Goal: Task Accomplishment & Management: Manage account settings

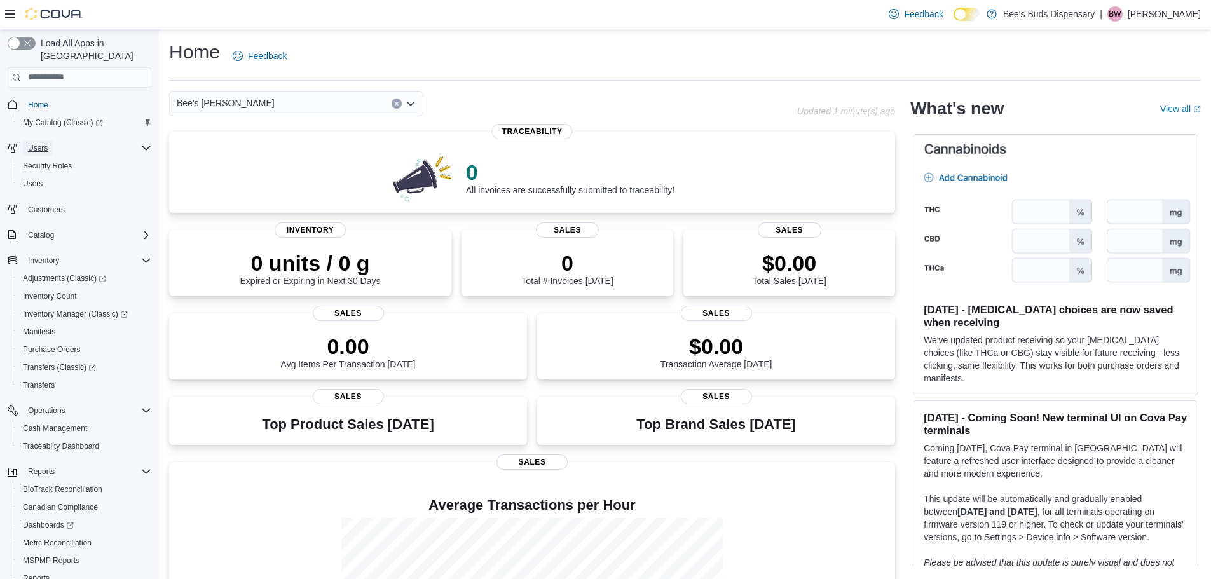
click at [39, 143] on span "Users" at bounding box center [38, 148] width 20 height 10
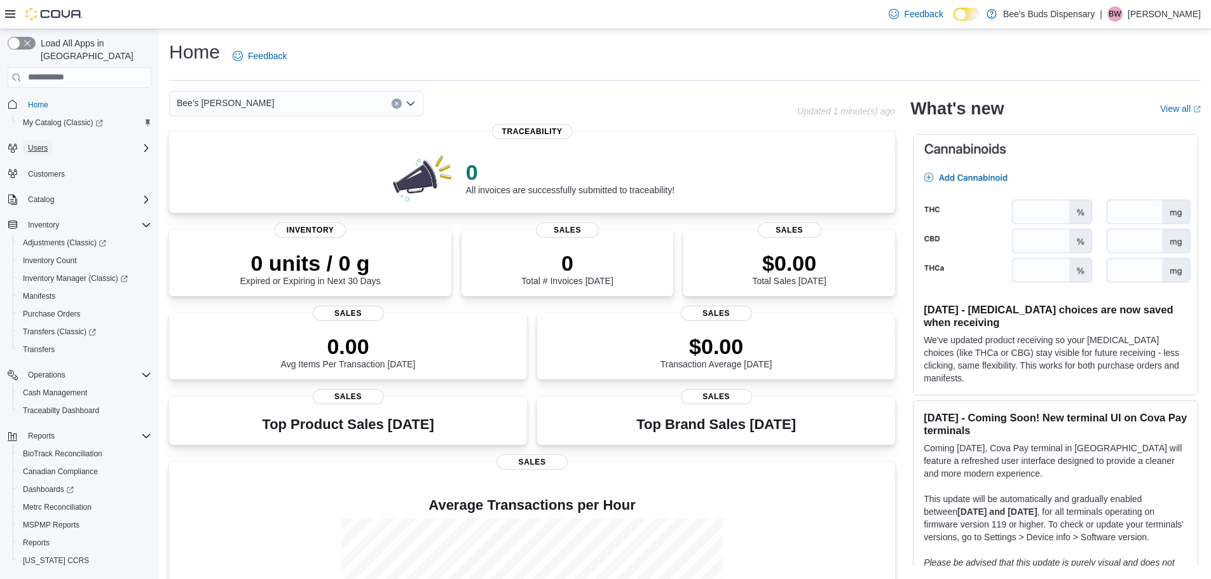
click at [39, 143] on span "Users" at bounding box center [38, 148] width 20 height 10
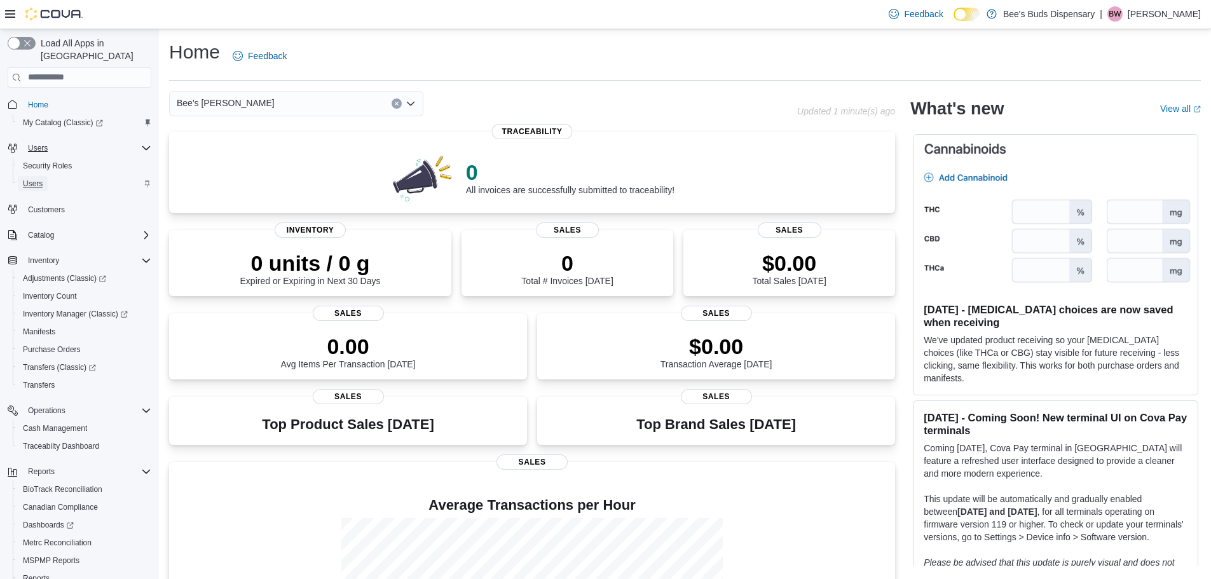
click at [42, 179] on span "Users" at bounding box center [33, 184] width 20 height 10
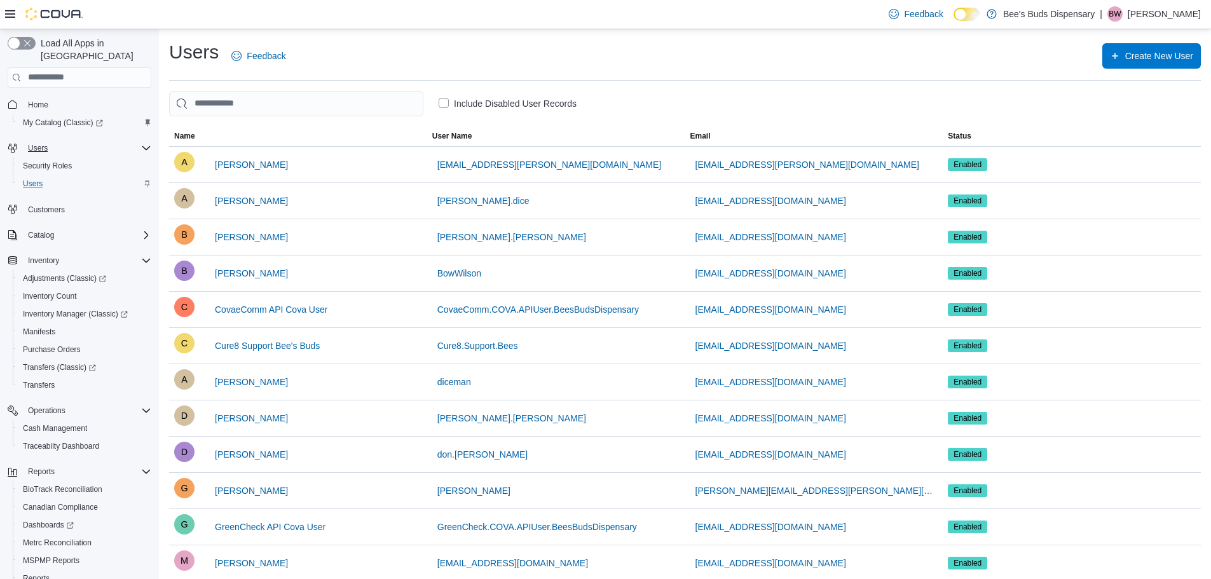
scroll to position [64, 0]
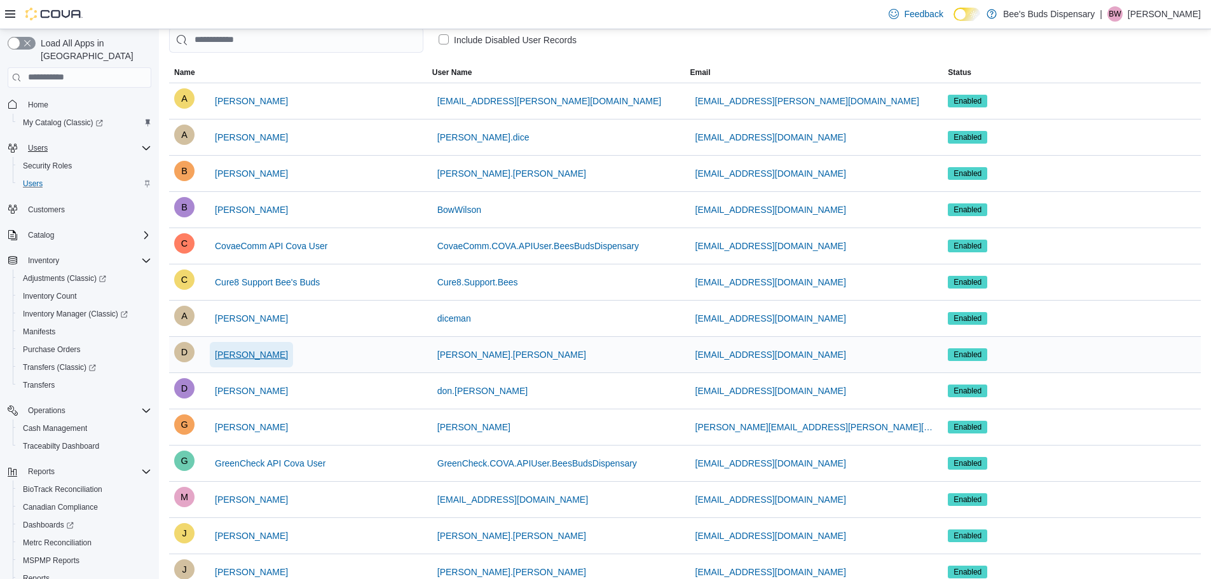
click at [242, 359] on span "Dionne Krohn" at bounding box center [251, 354] width 73 height 13
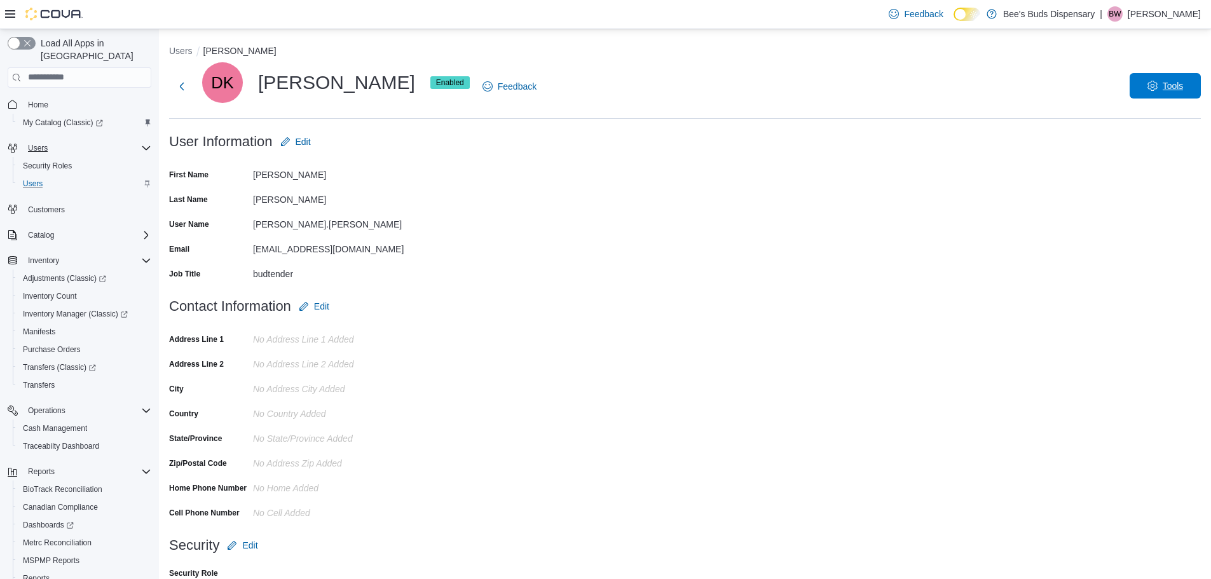
click at [1158, 88] on icon "button" at bounding box center [1153, 86] width 10 height 10
click at [1159, 116] on span "Reset Password" at bounding box center [1154, 119] width 74 height 15
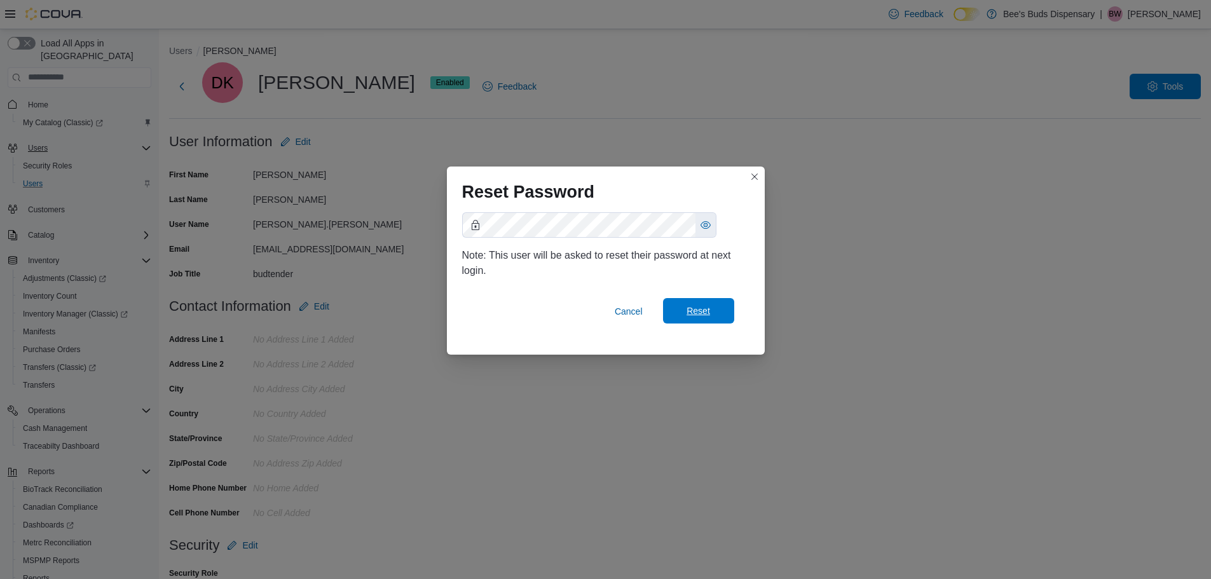
click at [698, 310] on span "Reset" at bounding box center [699, 311] width 24 height 13
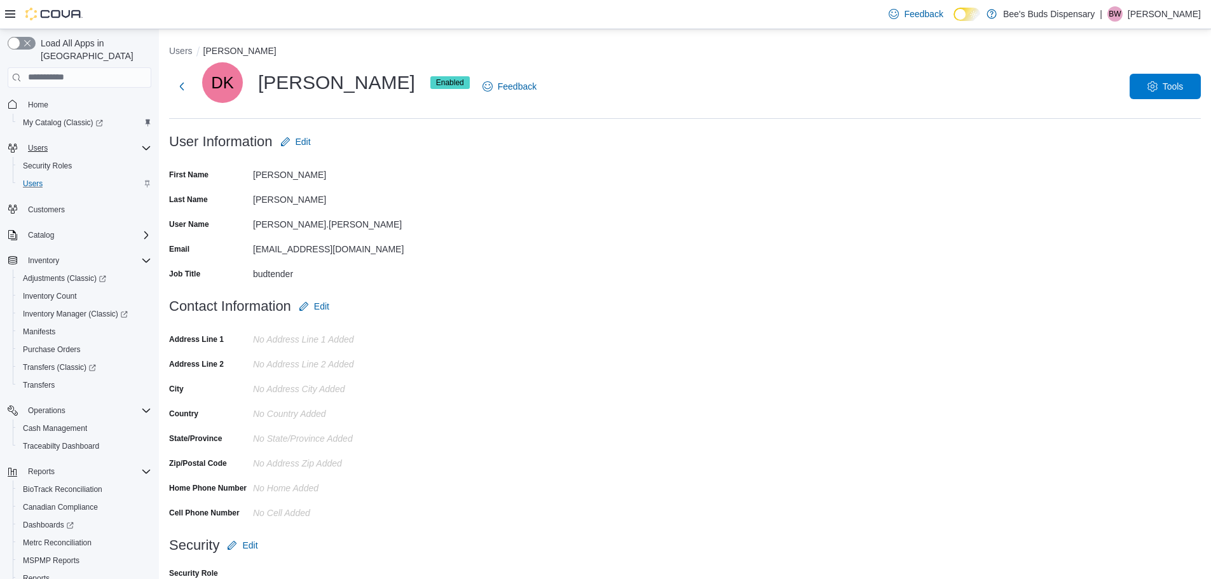
scroll to position [40, 0]
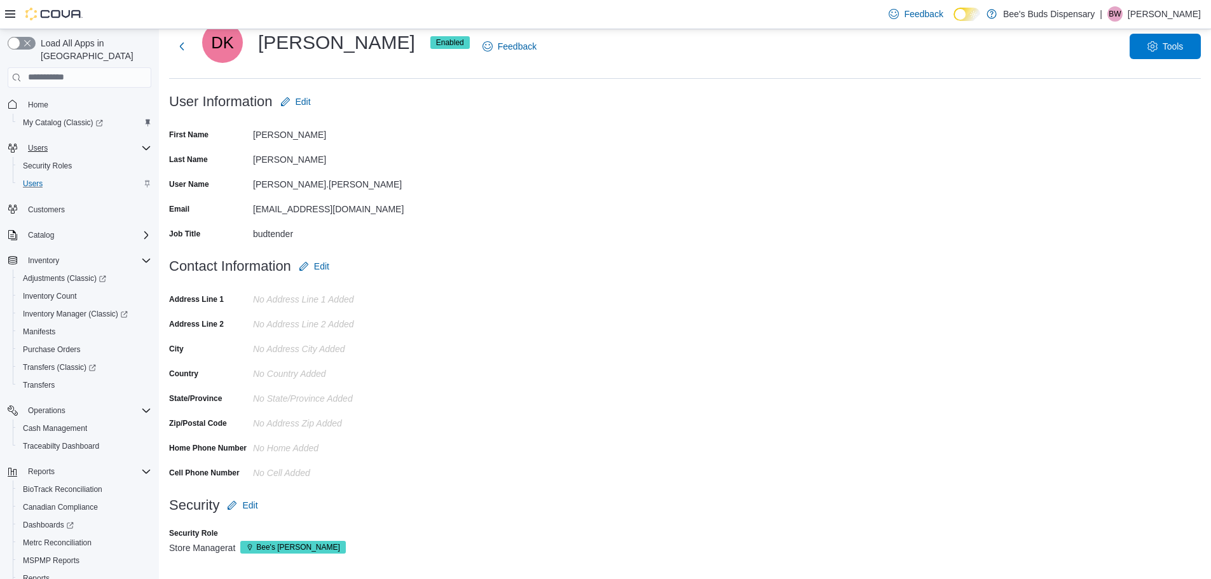
click at [637, 326] on form "Contact Information Edit Address Line 1 No Address Line 1 added Address Line 2 …" at bounding box center [685, 373] width 1032 height 239
click at [1153, 43] on span "Tools" at bounding box center [1165, 45] width 56 height 25
click at [1154, 79] on span "Reset Password" at bounding box center [1154, 79] width 74 height 15
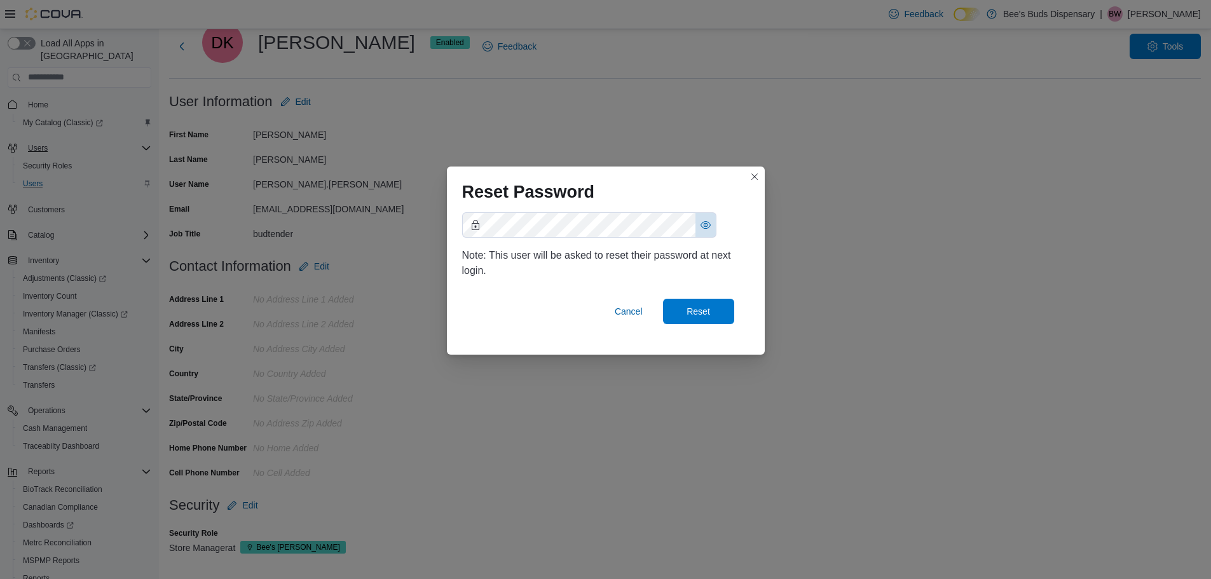
click at [703, 221] on button "Show password as plain text. Note: this will visually expose your password on t…" at bounding box center [706, 225] width 20 height 24
click at [692, 306] on span "Reset" at bounding box center [699, 311] width 24 height 13
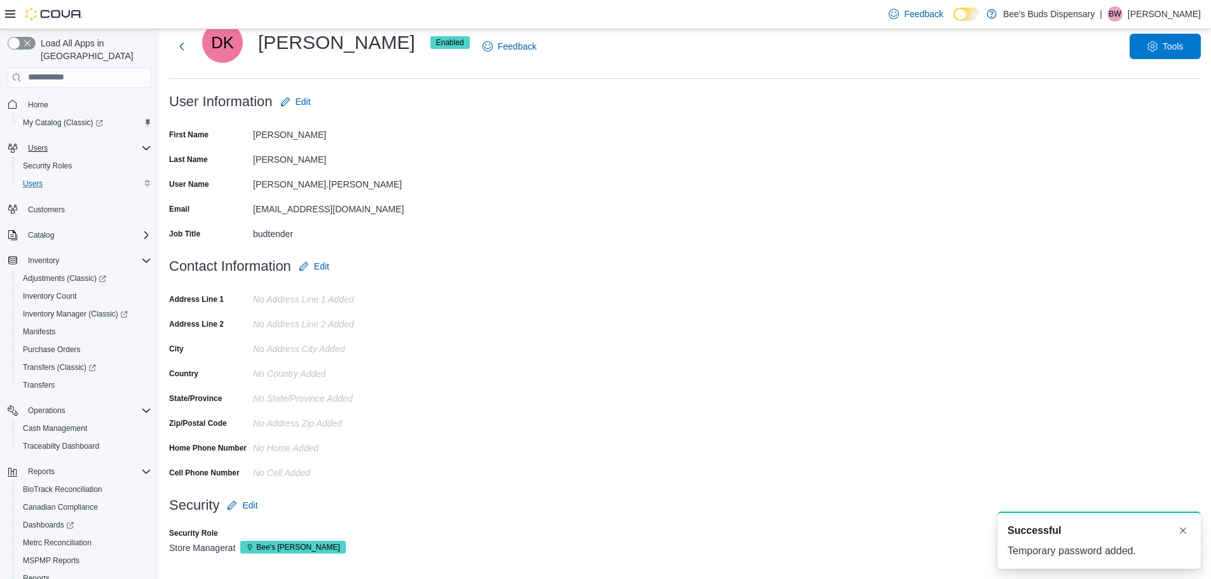
scroll to position [0, 0]
click at [739, 479] on form "Contact Information Edit Address Line 1 No Address Line 1 added Address Line 2 …" at bounding box center [685, 373] width 1032 height 239
click at [734, 210] on form "User Information Edit First Name Dionne Last Name Krohn User Name Dionne.Krohn …" at bounding box center [685, 171] width 1032 height 165
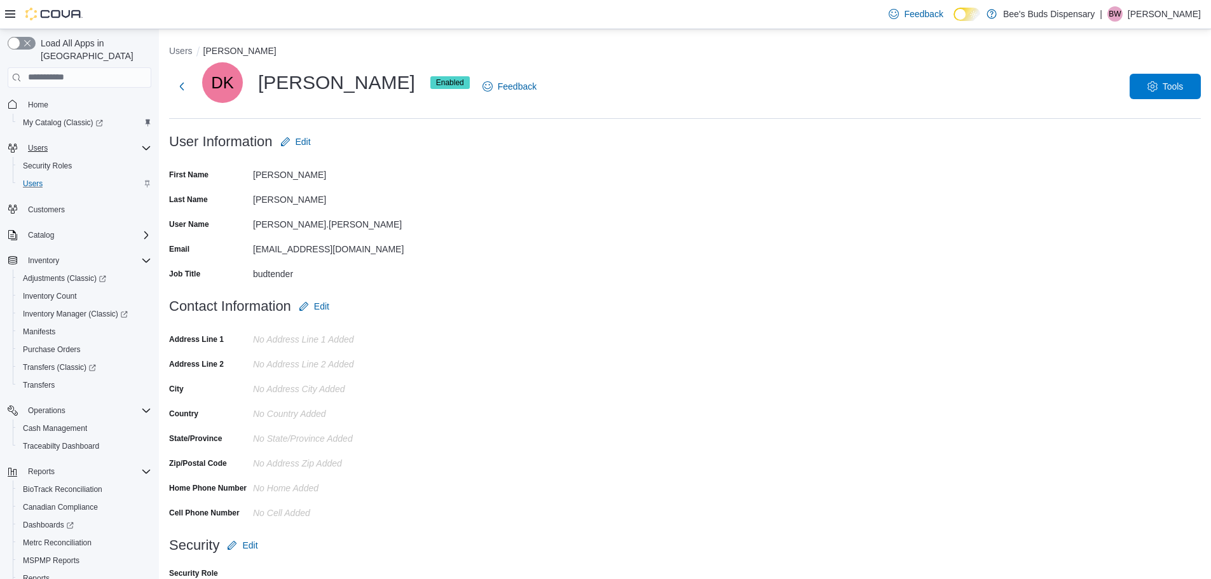
scroll to position [40, 0]
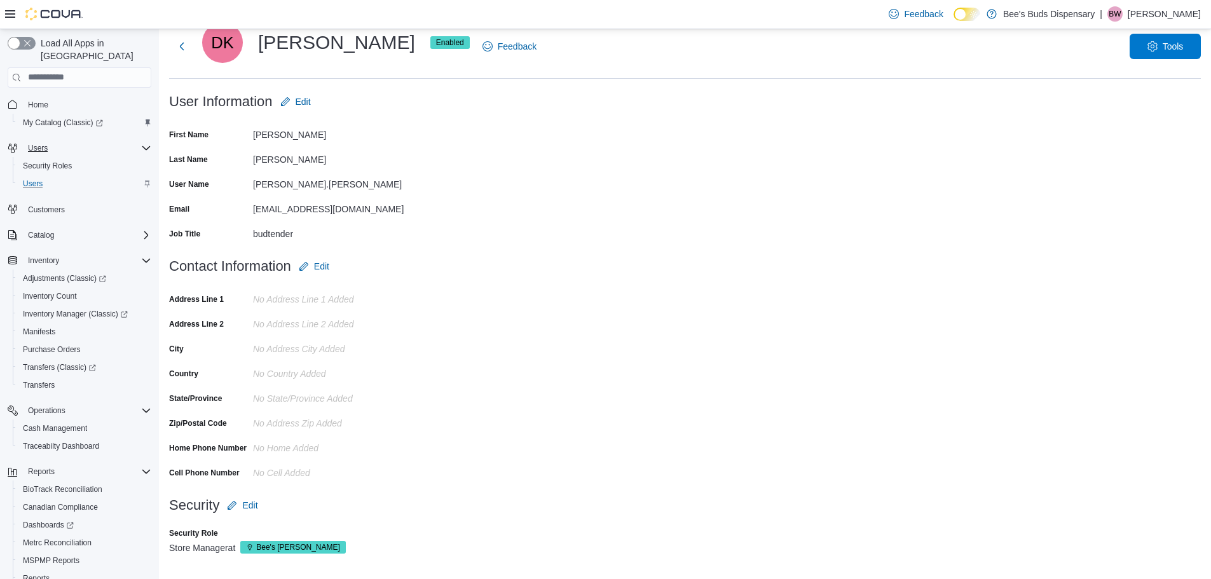
click at [478, 324] on form "Contact Information Edit Address Line 1 No Address Line 1 added Address Line 2 …" at bounding box center [685, 373] width 1032 height 239
click at [1179, 42] on span "Tools" at bounding box center [1173, 45] width 21 height 13
click at [1149, 85] on span "Reset Password" at bounding box center [1154, 79] width 74 height 15
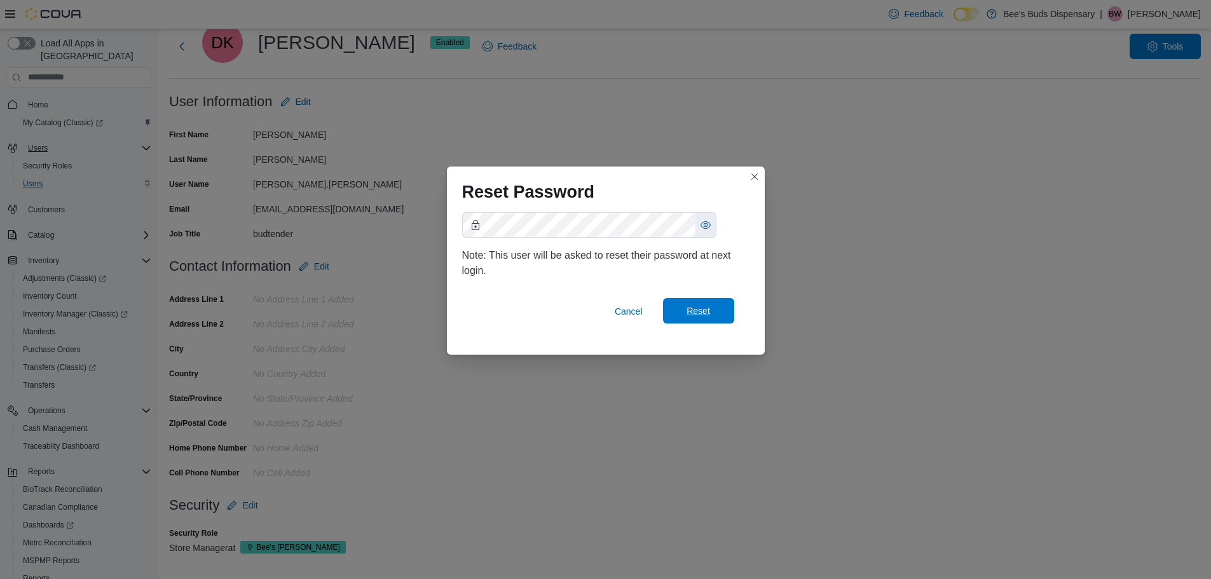
click at [707, 313] on span "Reset" at bounding box center [699, 311] width 24 height 13
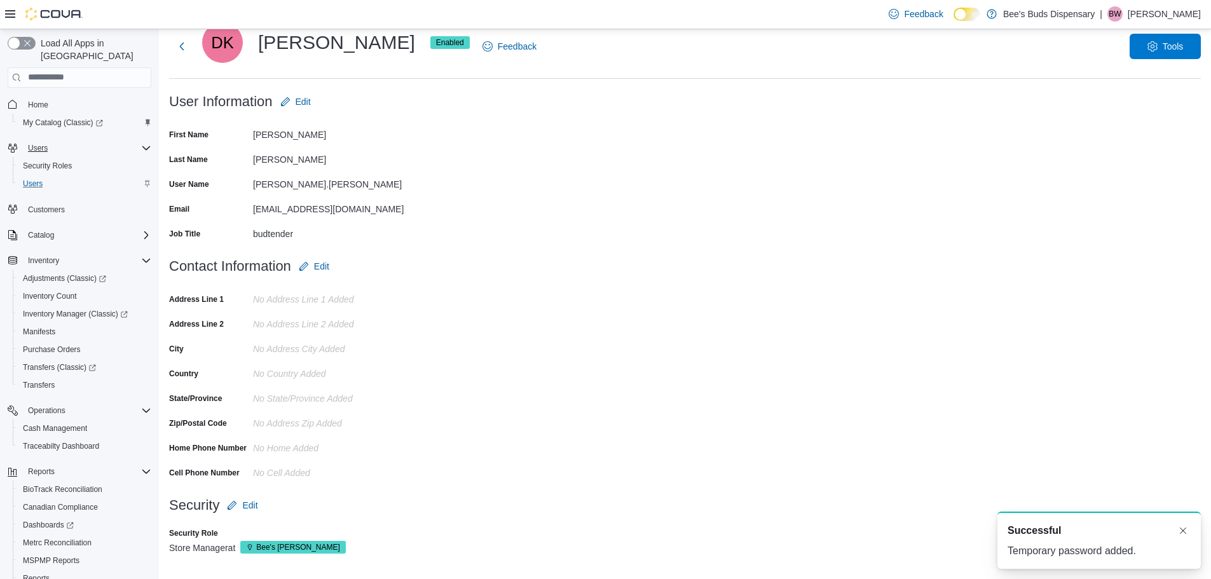
scroll to position [0, 0]
click at [764, 378] on form "Contact Information Edit Address Line 1 No Address Line 1 added Address Line 2 …" at bounding box center [685, 373] width 1032 height 239
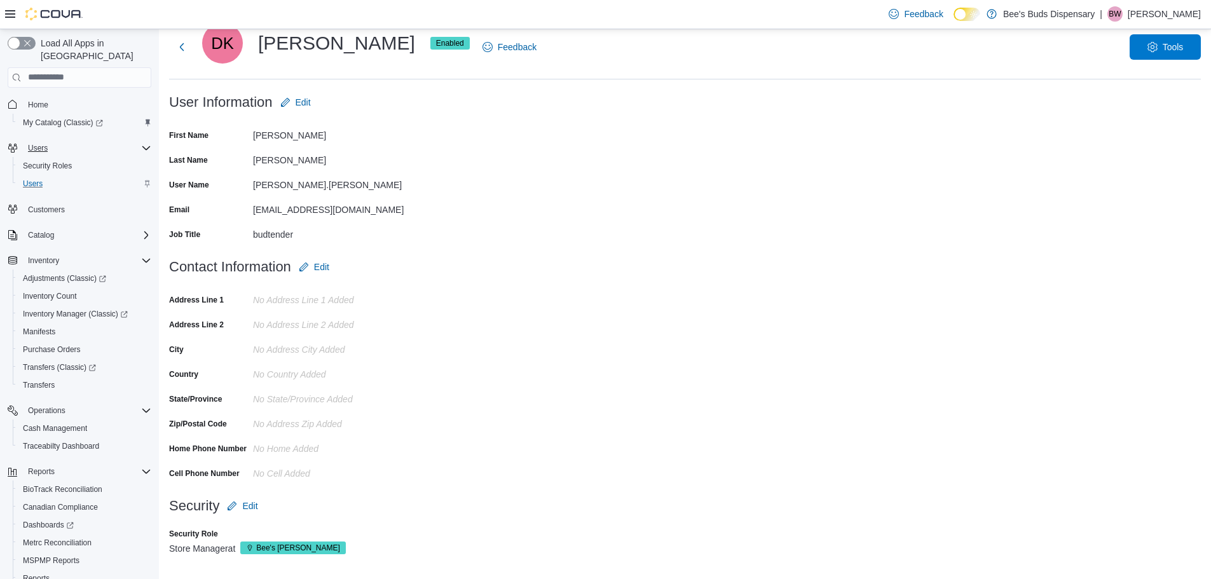
scroll to position [40, 0]
click at [315, 267] on span "Edit" at bounding box center [321, 266] width 15 height 13
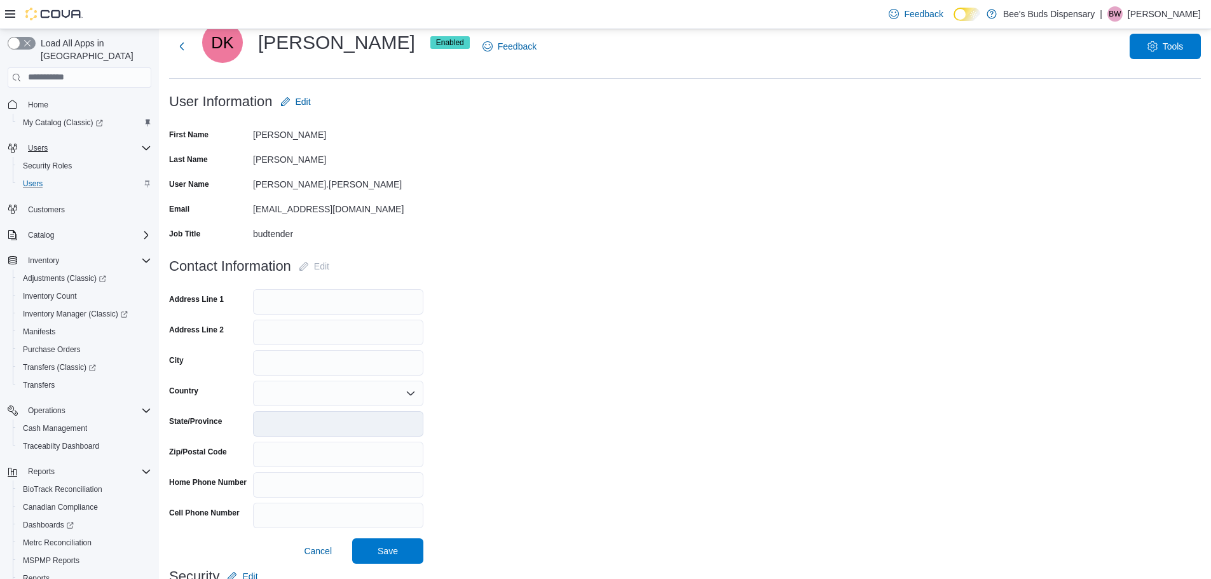
click at [493, 209] on form "User Information Edit First Name Dionne Last Name Krohn User Name Dionne.Krohn …" at bounding box center [685, 171] width 1032 height 165
click at [330, 551] on span "Cancel" at bounding box center [318, 551] width 28 height 13
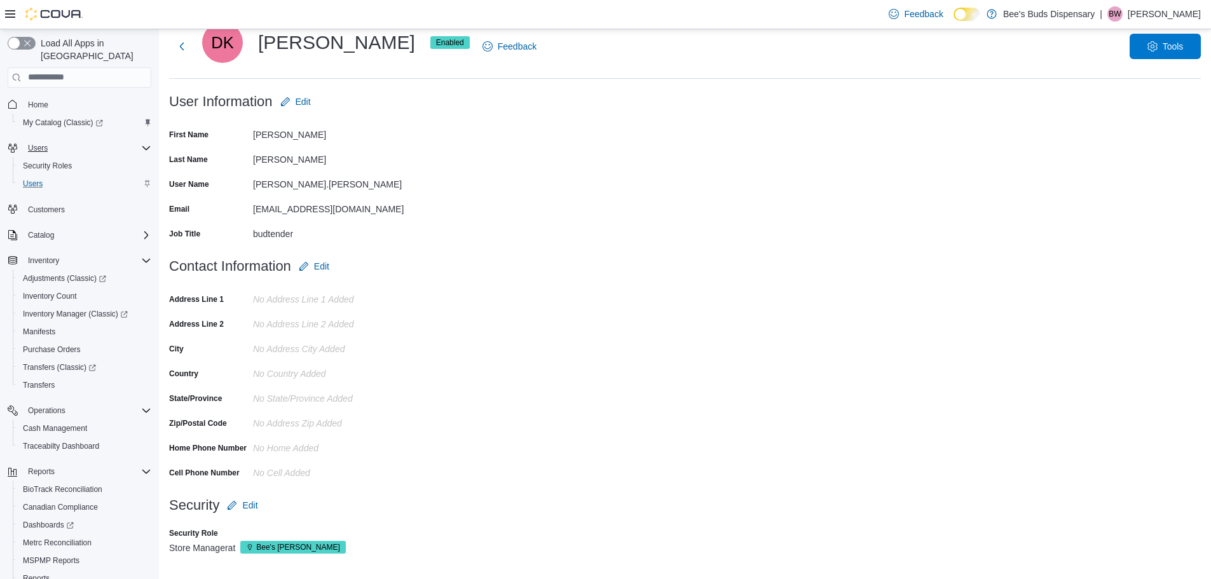
click at [558, 307] on form "Contact Information Edit Address Line 1 No Address Line 1 added Address Line 2 …" at bounding box center [685, 373] width 1032 height 239
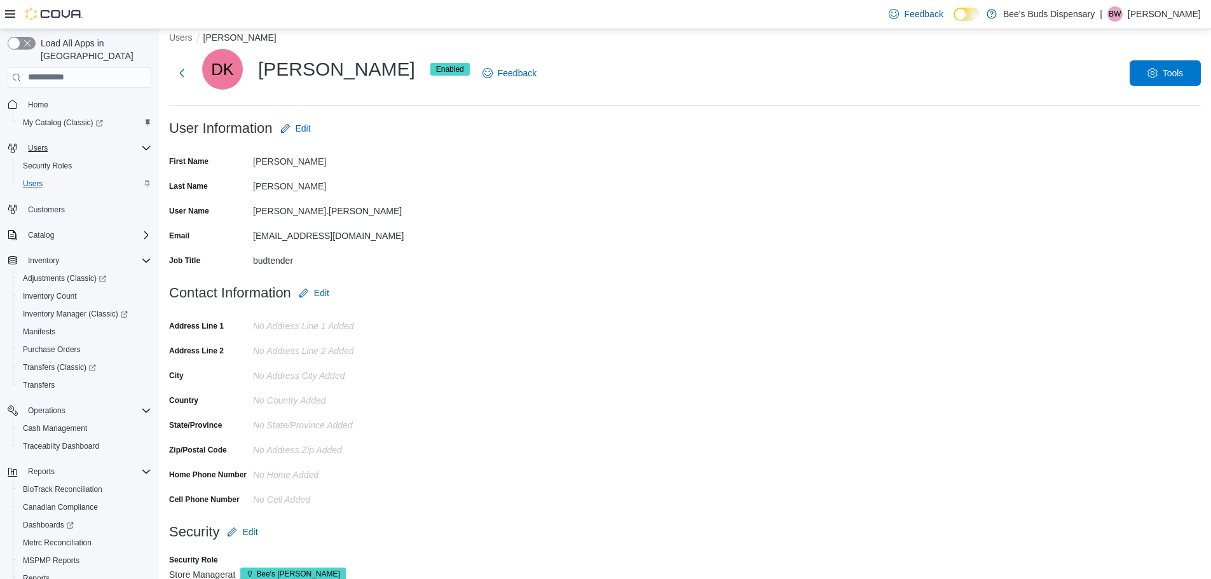
scroll to position [0, 0]
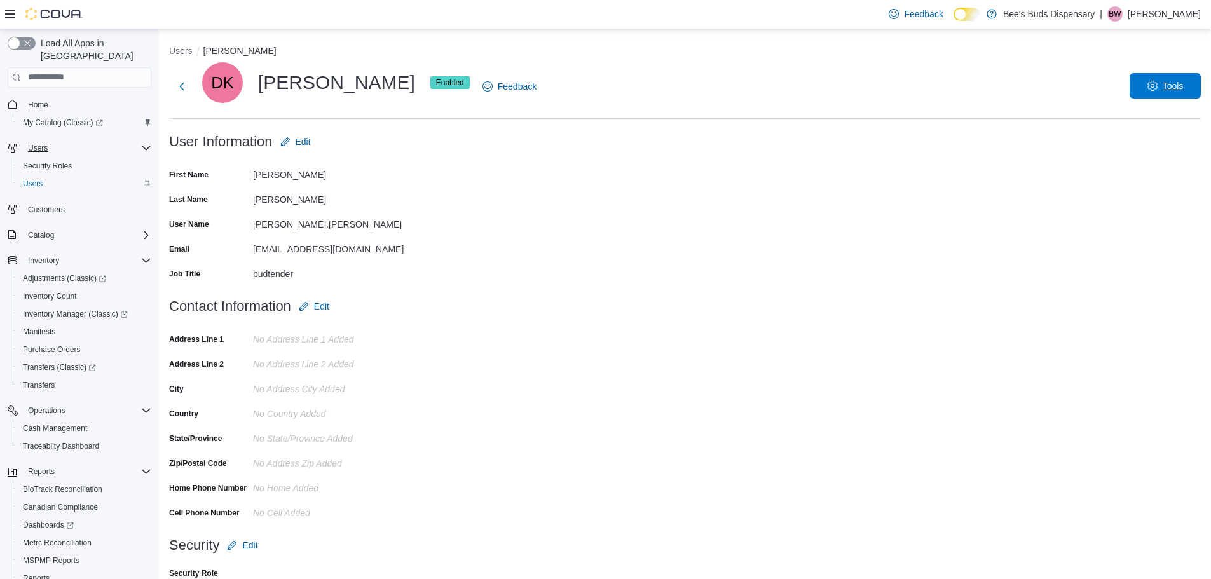
click at [1184, 83] on span "Tools" at bounding box center [1173, 85] width 21 height 13
click at [193, 339] on label "Address Line 1" at bounding box center [196, 339] width 55 height 10
click at [181, 81] on button "Next" at bounding box center [181, 85] width 25 height 25
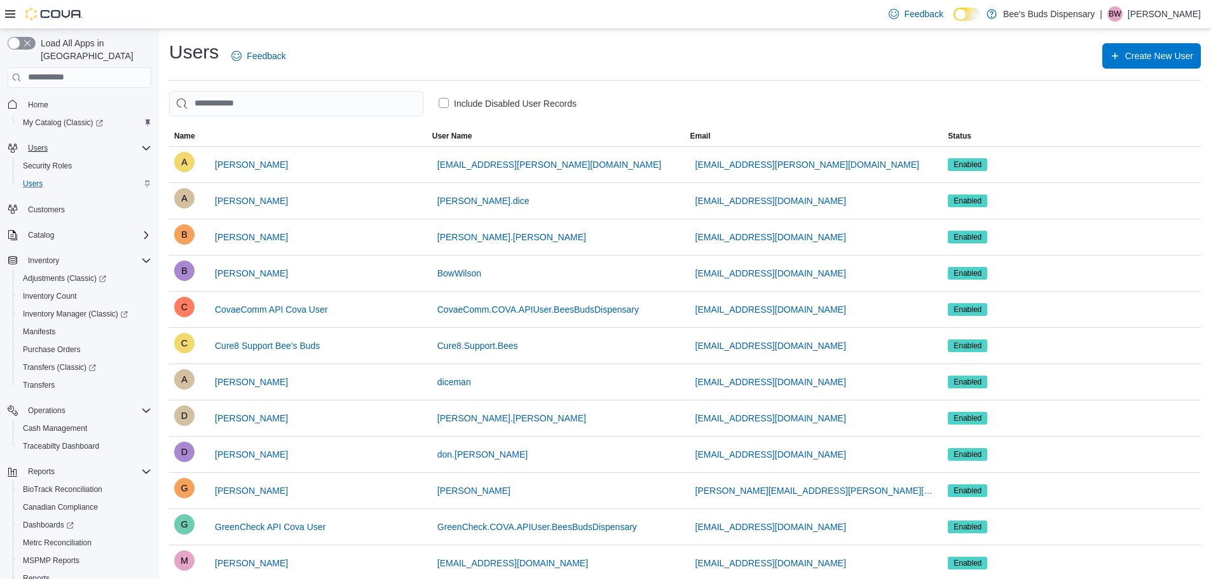
scroll to position [422, 0]
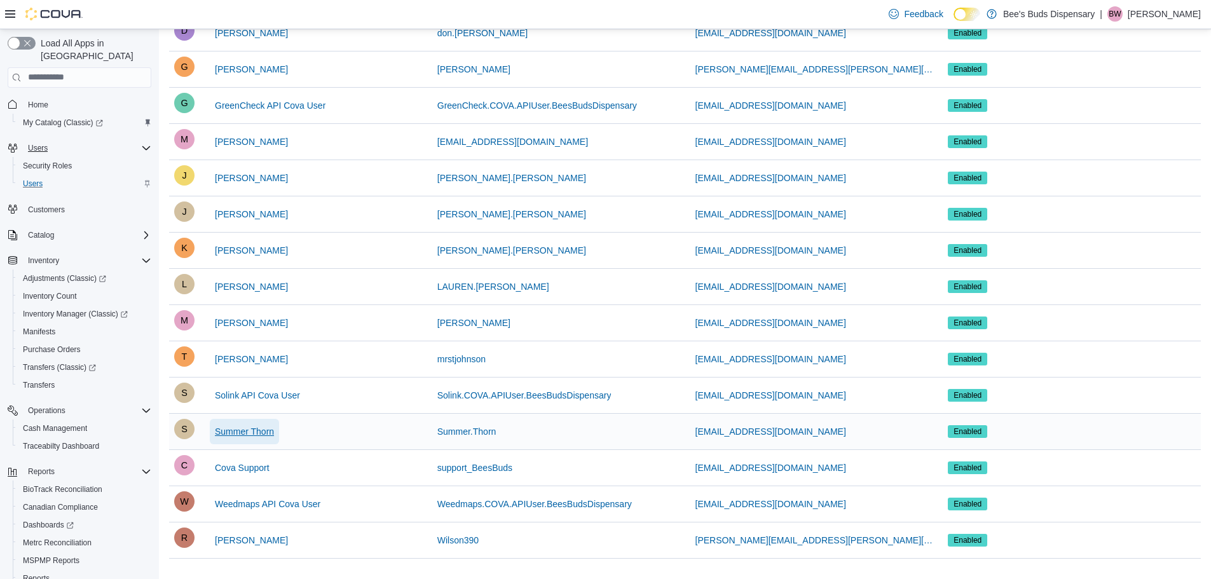
click at [244, 427] on span "Summer Thorn" at bounding box center [244, 431] width 59 height 13
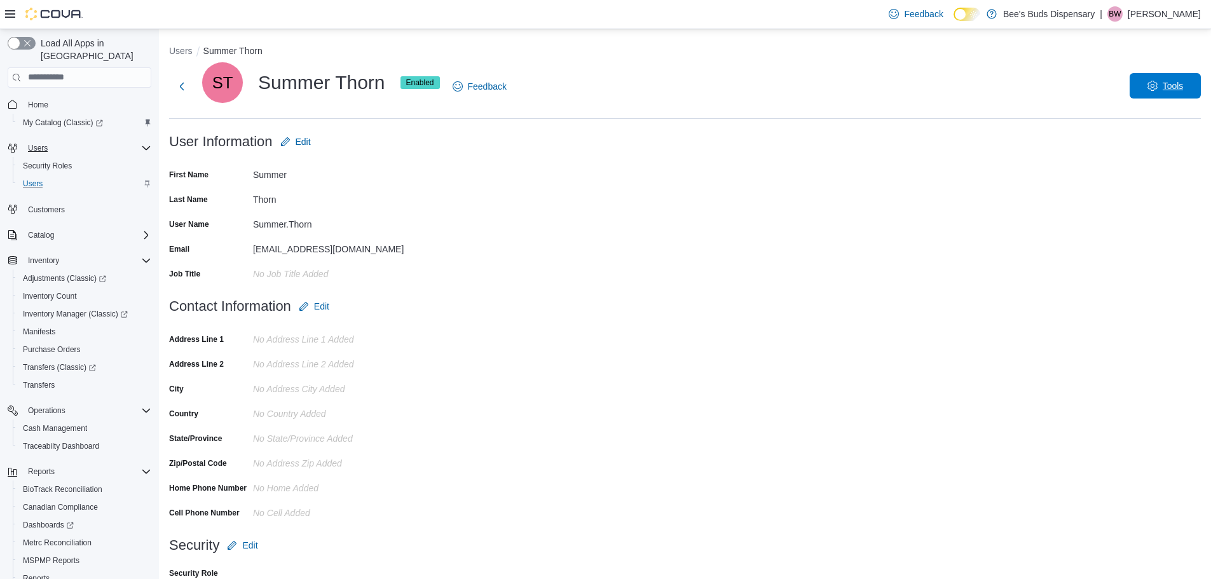
click at [1176, 98] on span "Tools" at bounding box center [1165, 85] width 56 height 25
click at [1163, 142] on span "Disable User" at bounding box center [1146, 144] width 58 height 15
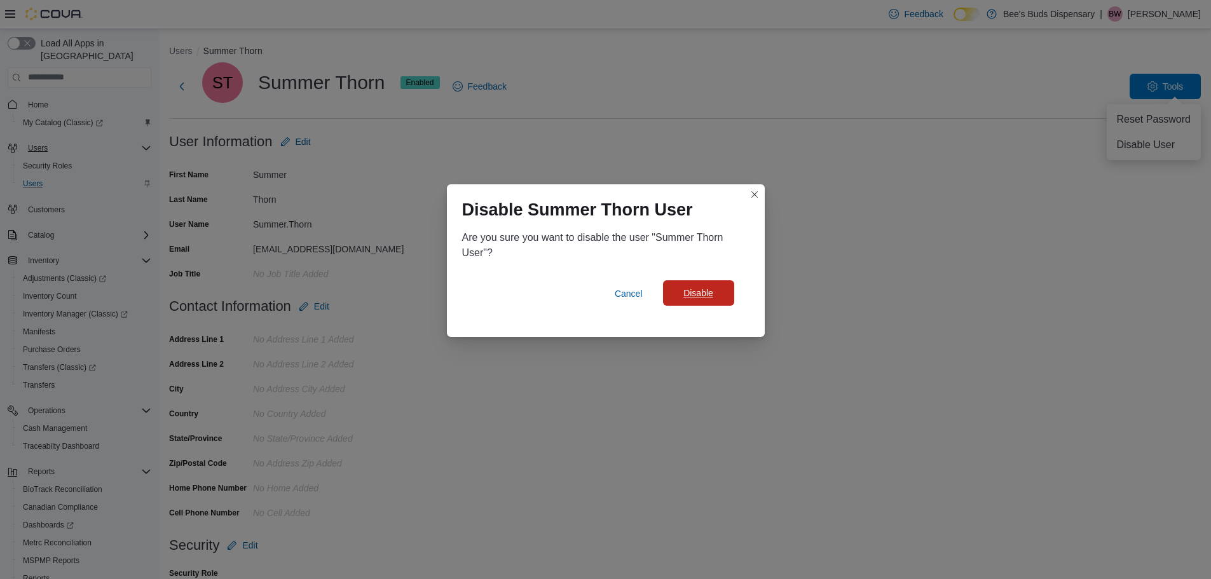
click at [706, 294] on span "Disable" at bounding box center [698, 293] width 30 height 13
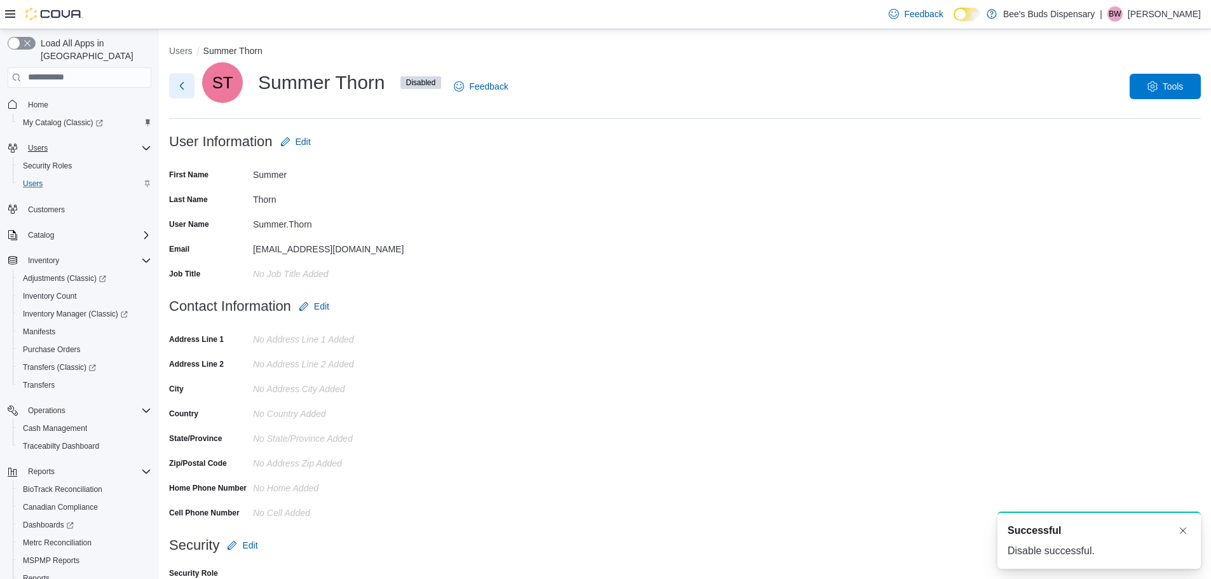
click at [179, 88] on button "Next" at bounding box center [181, 85] width 25 height 25
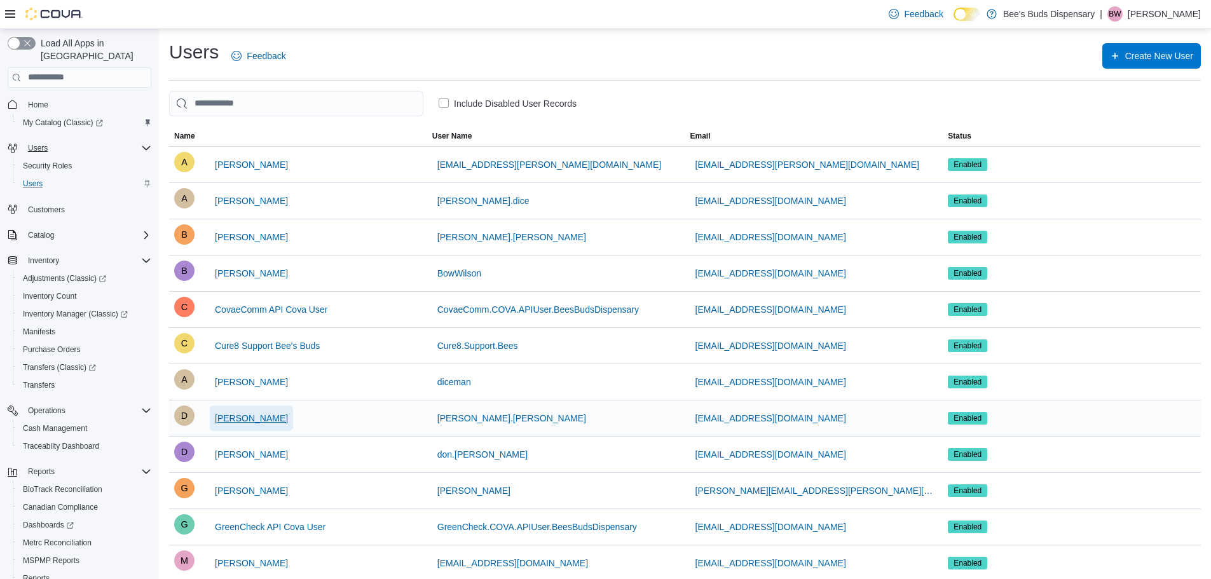
click at [270, 423] on button "Dionne Krohn" at bounding box center [251, 418] width 83 height 25
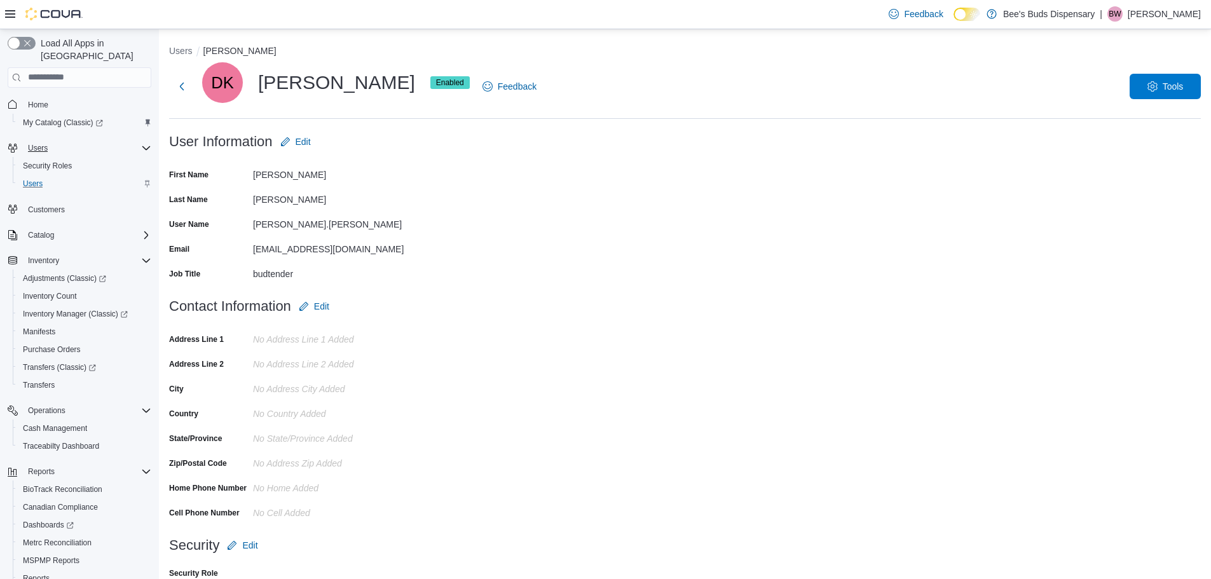
scroll to position [40, 0]
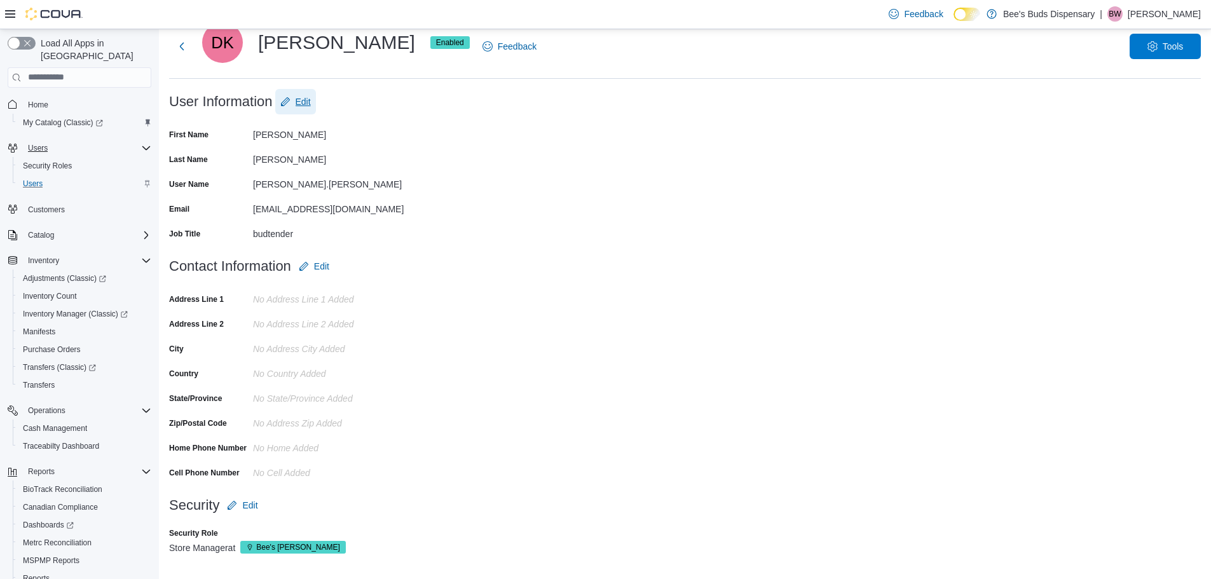
click at [300, 98] on span "Edit" at bounding box center [303, 101] width 15 height 13
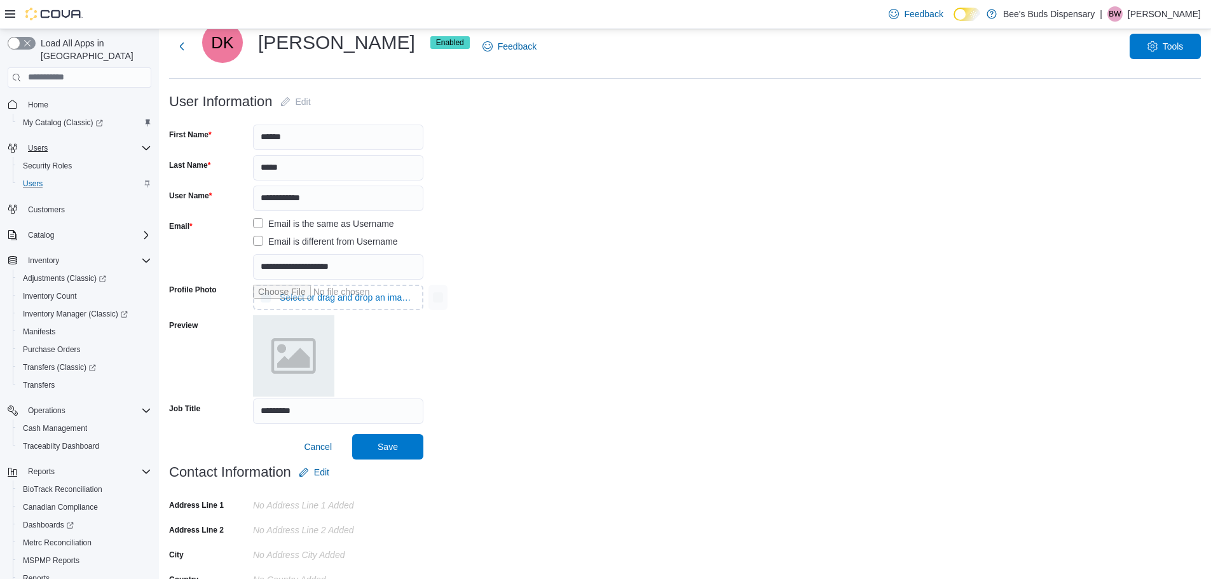
click at [478, 357] on div "Profile Photo Select or drag and drop an image file Preview" at bounding box center [685, 339] width 1032 height 119
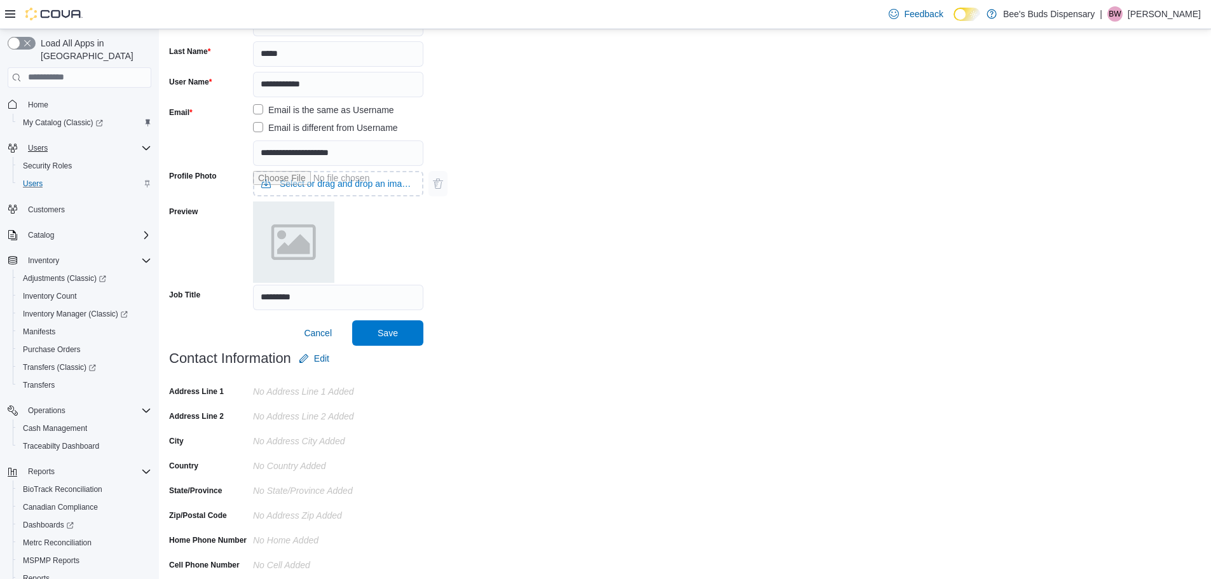
scroll to position [231, 0]
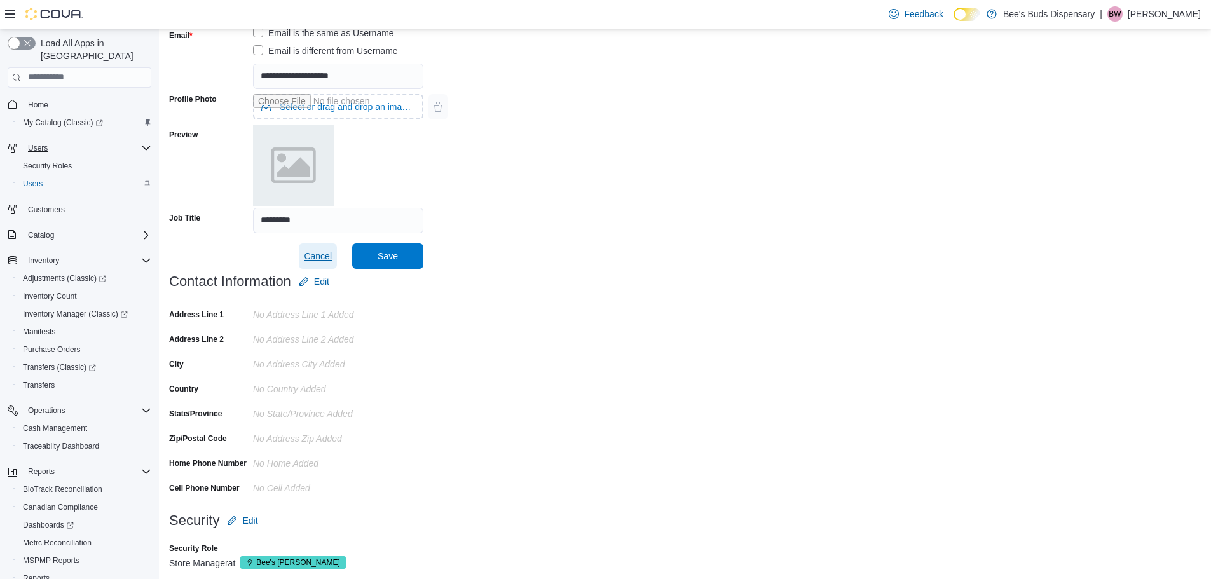
click at [329, 257] on span "Cancel" at bounding box center [318, 256] width 28 height 13
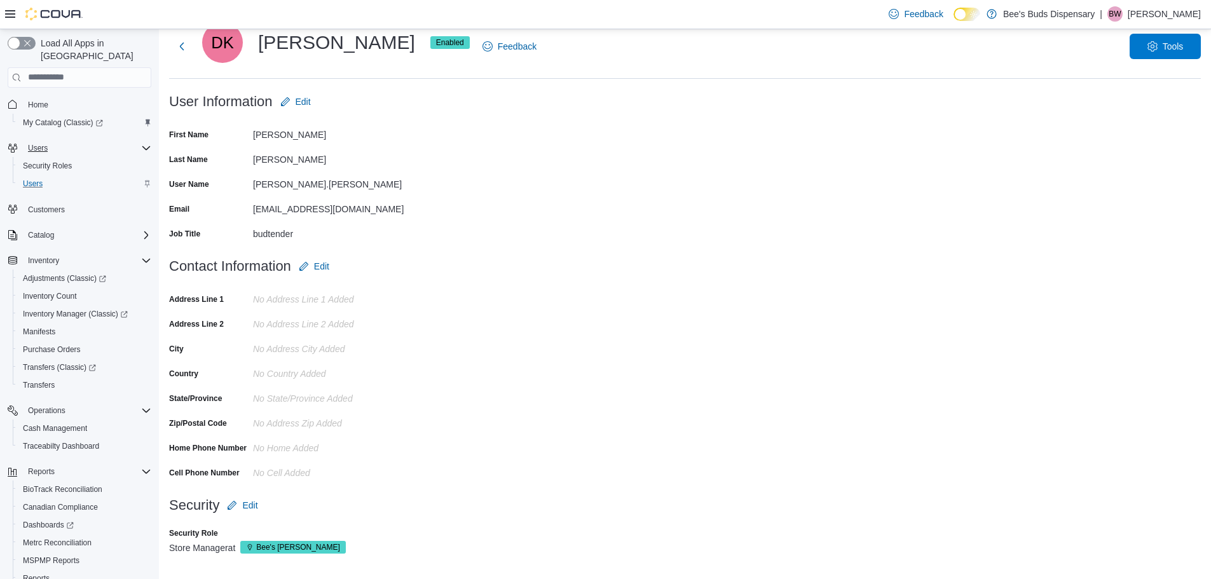
scroll to position [40, 0]
click at [257, 507] on span "Edit" at bounding box center [249, 505] width 15 height 13
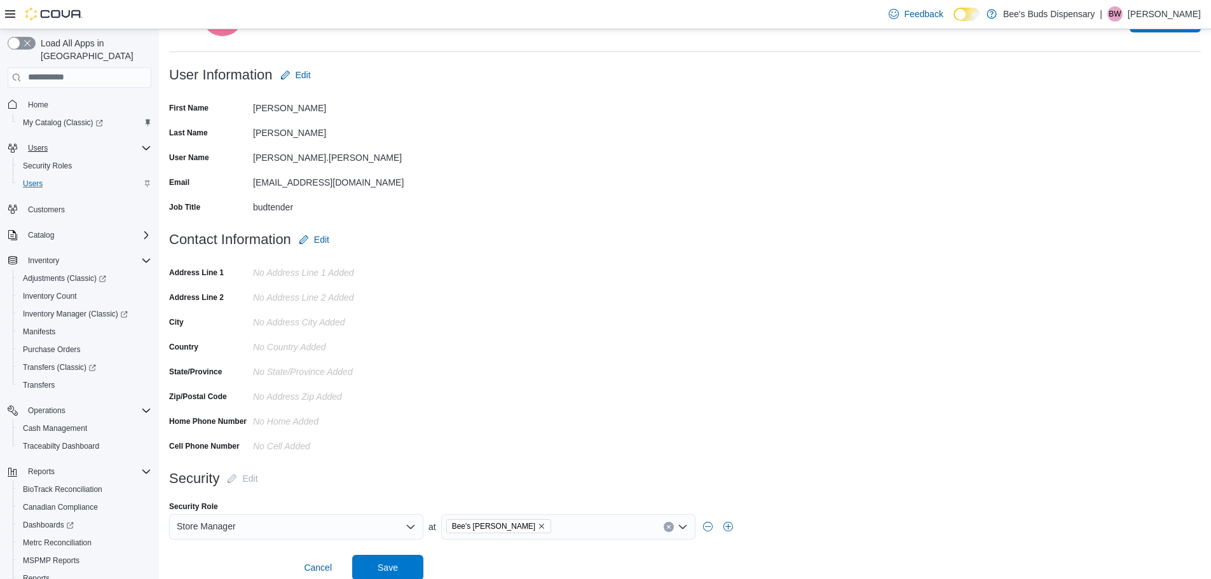
scroll to position [78, 0]
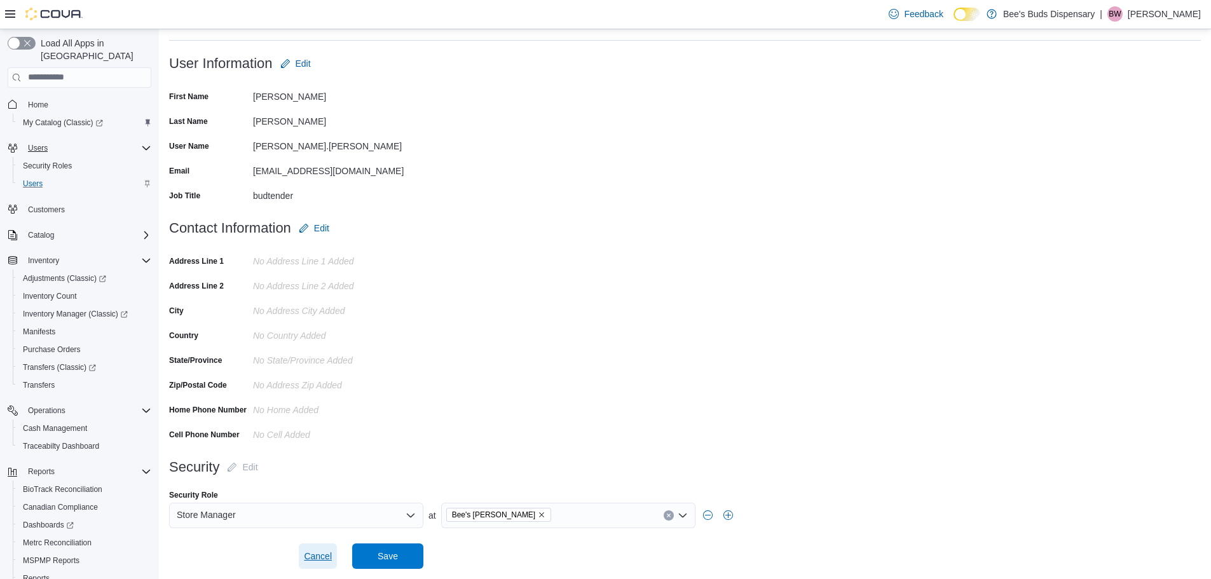
click at [316, 556] on span "Cancel" at bounding box center [318, 556] width 28 height 13
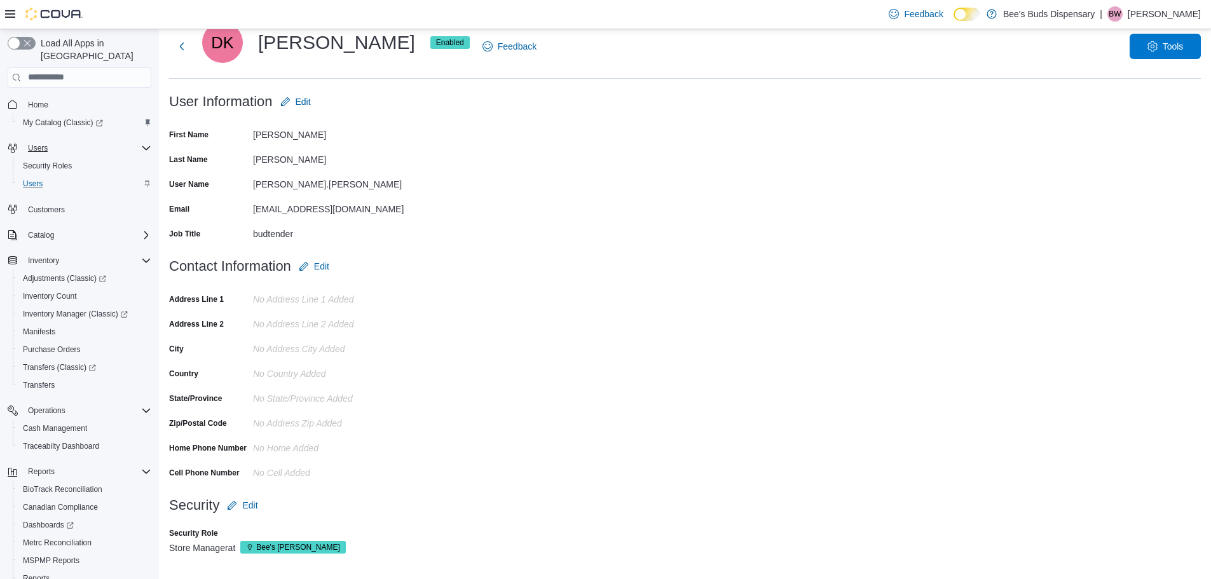
scroll to position [40, 0]
click at [446, 406] on form "Contact Information Edit Address Line 1 No Address Line 1 added Address Line 2 …" at bounding box center [685, 373] width 1032 height 239
click at [1158, 48] on icon "button" at bounding box center [1153, 46] width 10 height 10
click at [672, 270] on form "Contact Information Edit Address Line 1 No Address Line 1 added Address Line 2 …" at bounding box center [685, 373] width 1032 height 239
click at [1165, 9] on p "[PERSON_NAME]" at bounding box center [1164, 13] width 73 height 15
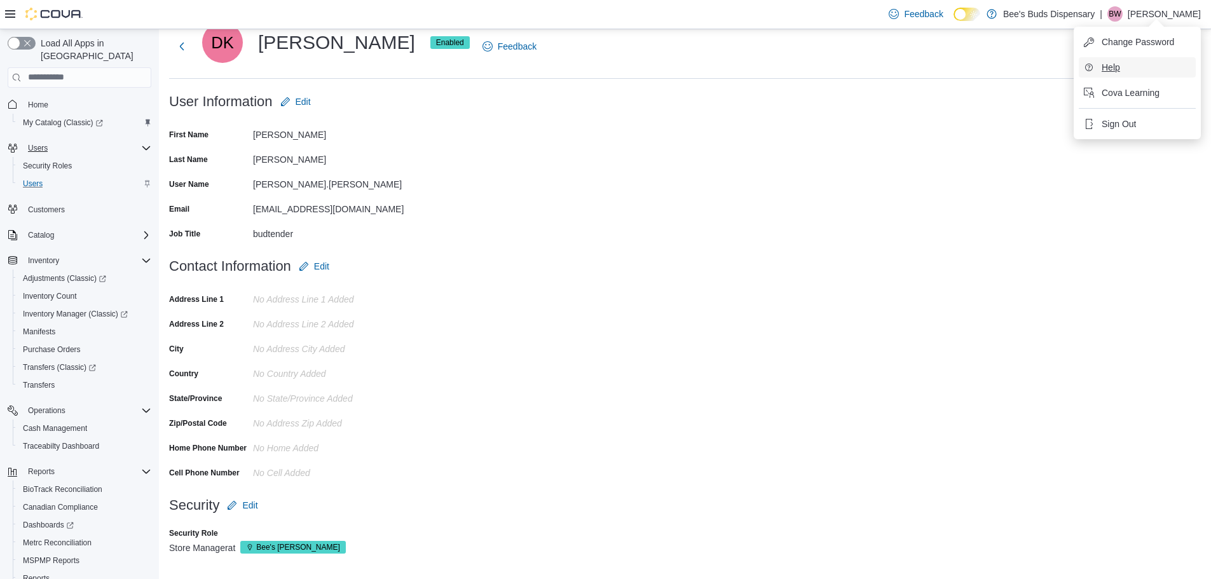
click at [1112, 72] on span "Help" at bounding box center [1111, 67] width 18 height 13
click at [849, 282] on div at bounding box center [685, 284] width 1032 height 10
